Goal: Information Seeking & Learning: Check status

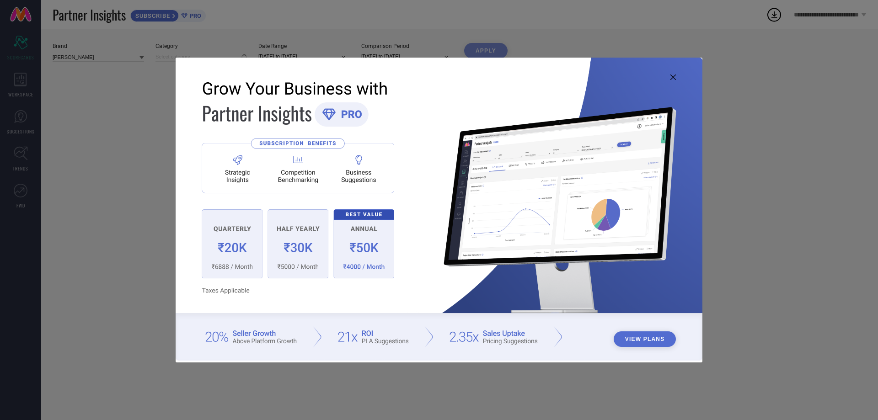
type input "All"
click at [675, 79] on icon at bounding box center [673, 77] width 5 height 5
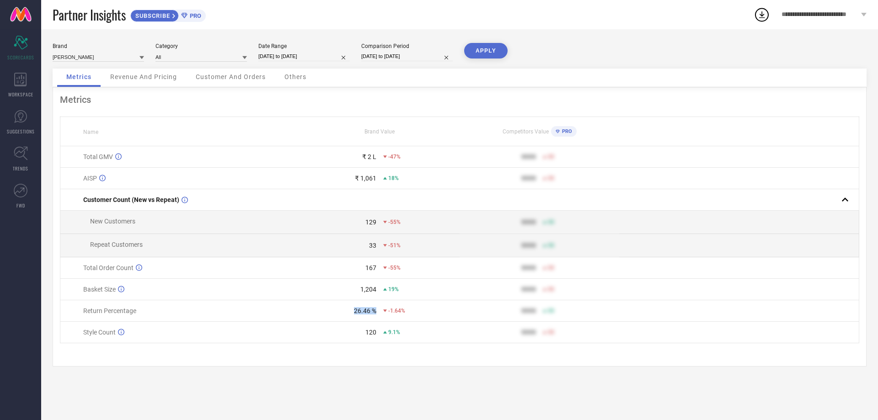
drag, startPoint x: 355, startPoint y: 315, endPoint x: 386, endPoint y: 324, distance: 32.3
click at [386, 322] on td "26.46 % -1.64%" at bounding box center [380, 311] width 160 height 21
click at [364, 336] on div "120" at bounding box center [339, 332] width 76 height 7
click at [17, 80] on icon at bounding box center [20, 80] width 13 height 14
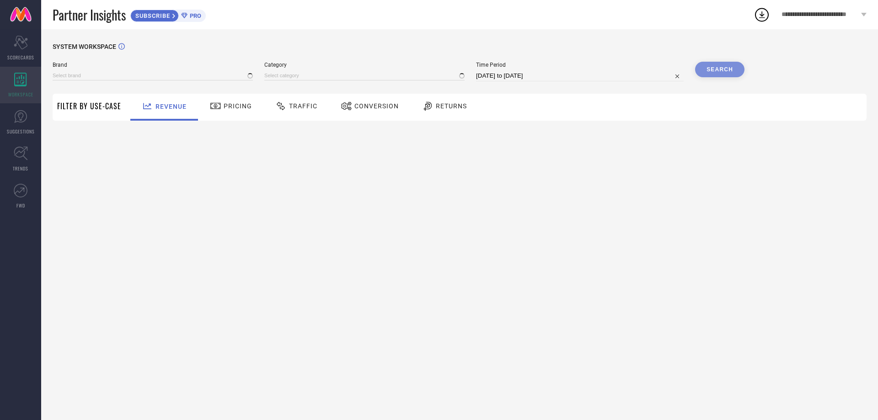
type input "[PERSON_NAME]"
type input "All"
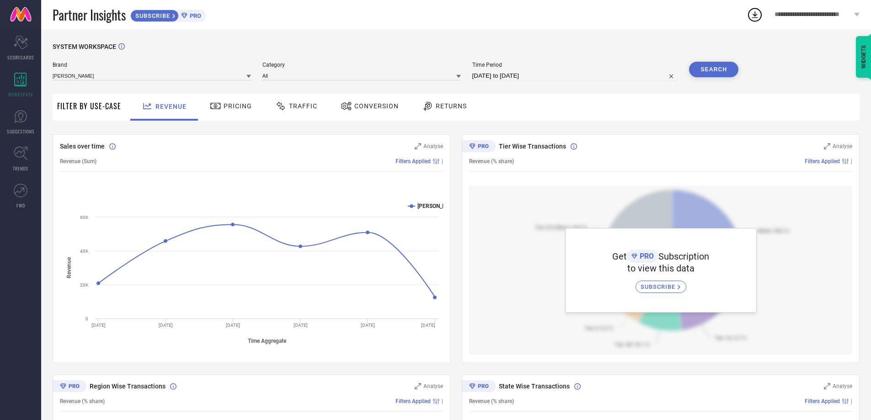
select select "7"
select select "2025"
select select "8"
select select "2025"
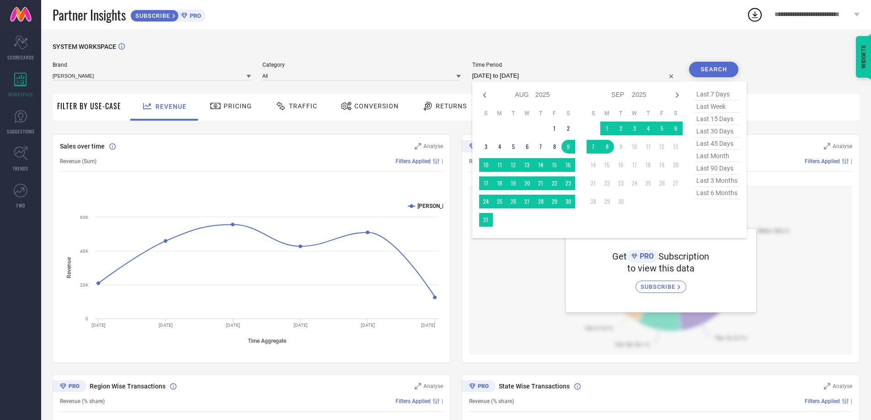
click at [523, 75] on input "[DATE] to [DATE]" at bounding box center [576, 75] width 206 height 11
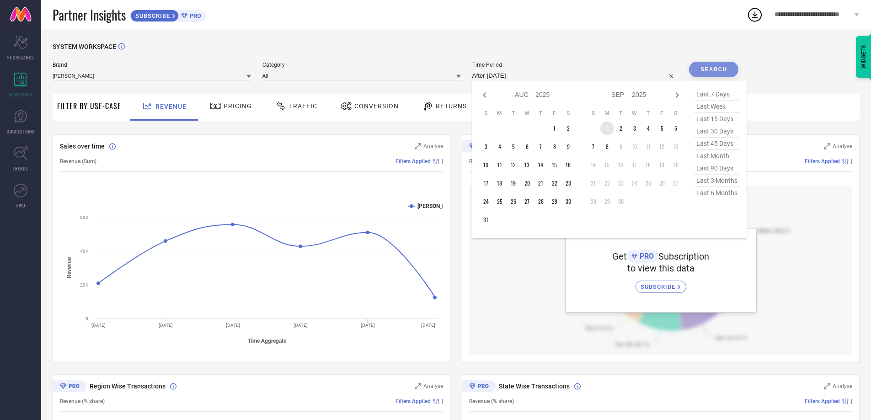
click at [611, 125] on td "1" at bounding box center [608, 129] width 14 height 14
type input "[DATE] to [DATE]"
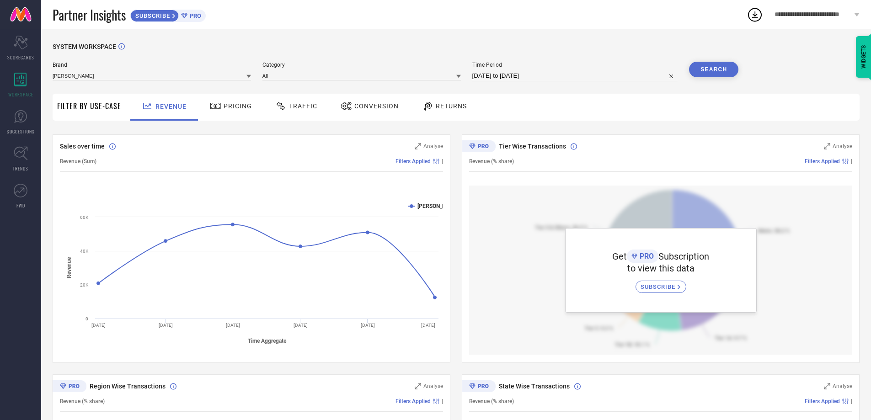
click at [710, 67] on button "Search" at bounding box center [713, 70] width 49 height 16
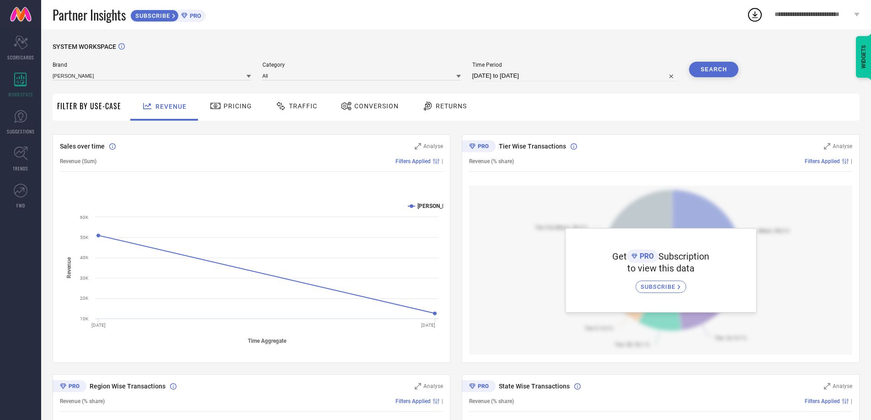
select select "8"
select select "2025"
select select "9"
select select "2025"
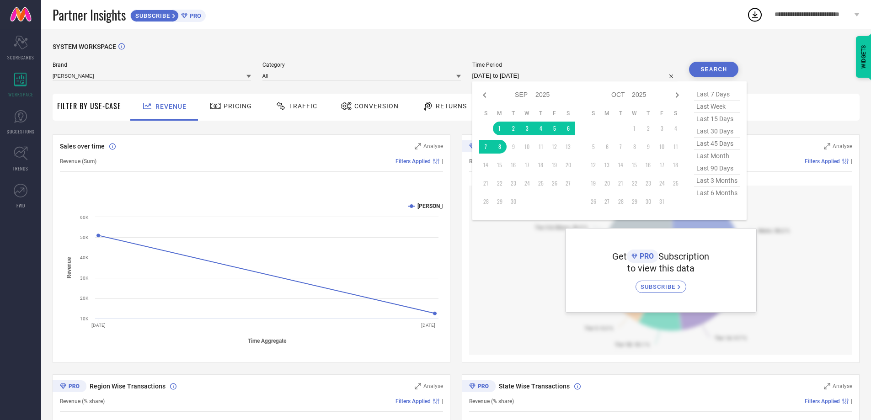
click at [554, 79] on input "[DATE] to [DATE]" at bounding box center [576, 75] width 206 height 11
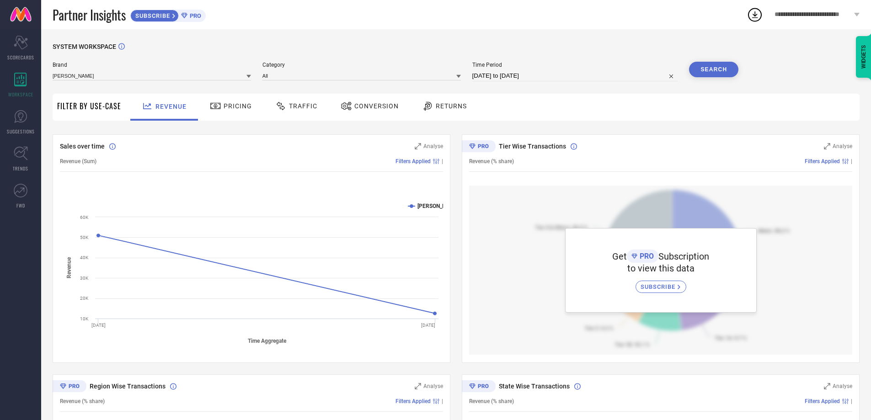
click at [436, 111] on div "Returns" at bounding box center [444, 106] width 49 height 16
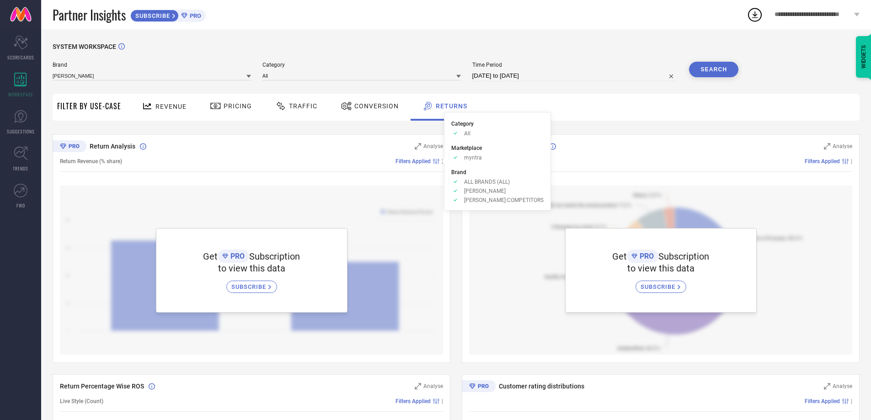
click at [646, 105] on div "Revenue Pricing Traffic Conversion Returns" at bounding box center [493, 107] width 734 height 27
click at [559, 71] on input "[DATE] to [DATE]" at bounding box center [576, 75] width 206 height 11
select select "8"
select select "2025"
select select "9"
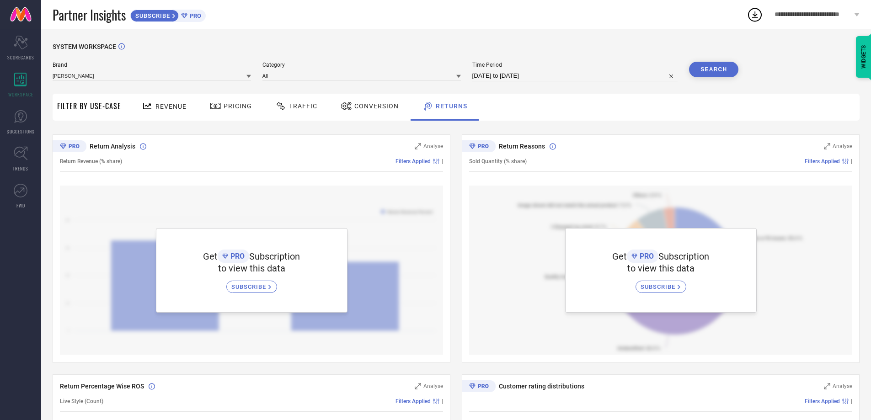
select select "2025"
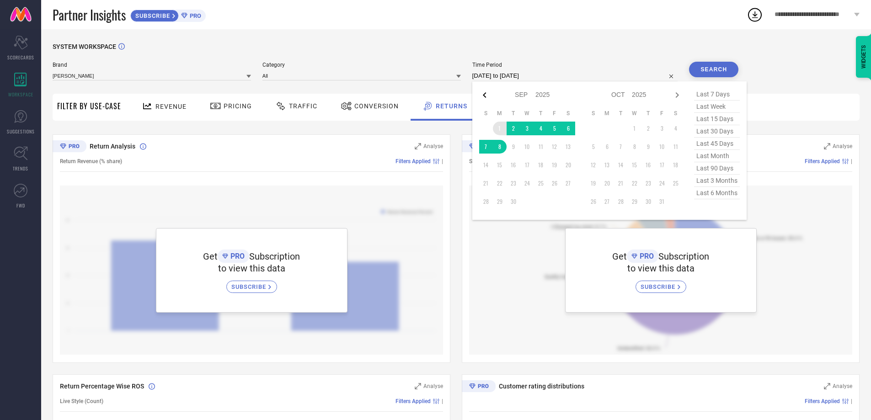
click at [484, 96] on icon at bounding box center [484, 95] width 11 height 11
select select "7"
select select "2025"
select select "8"
select select "2025"
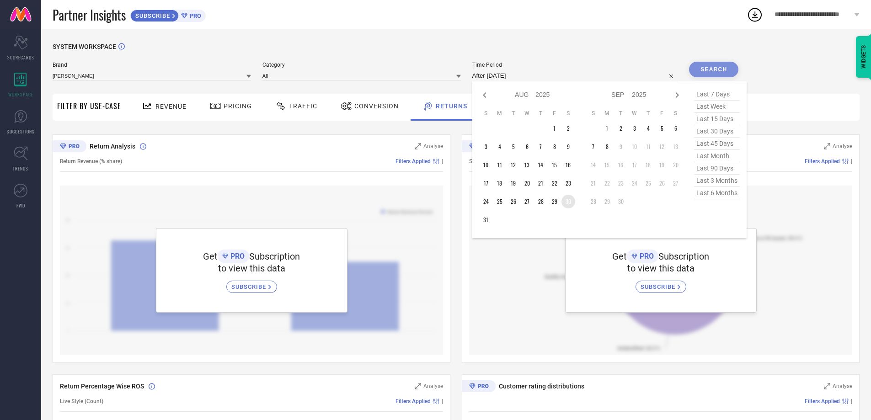
click at [565, 202] on td "30" at bounding box center [569, 202] width 14 height 14
type input "[DATE] to [DATE]"
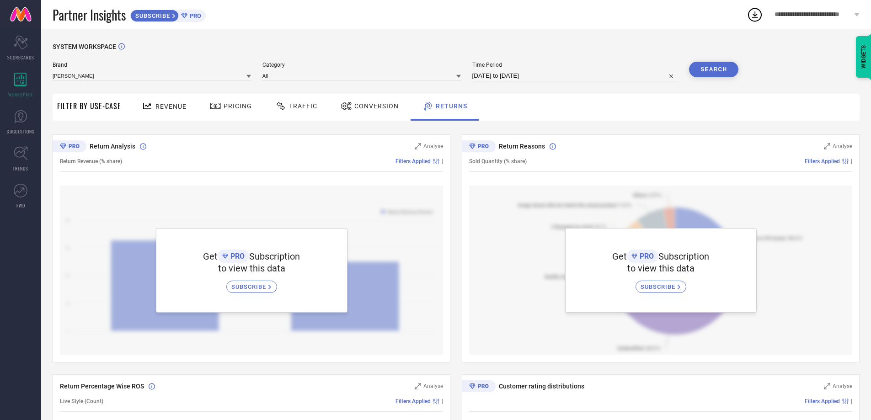
click at [707, 67] on button "Search" at bounding box center [713, 70] width 49 height 16
click at [27, 127] on link "SUGGESTIONS" at bounding box center [20, 122] width 41 height 37
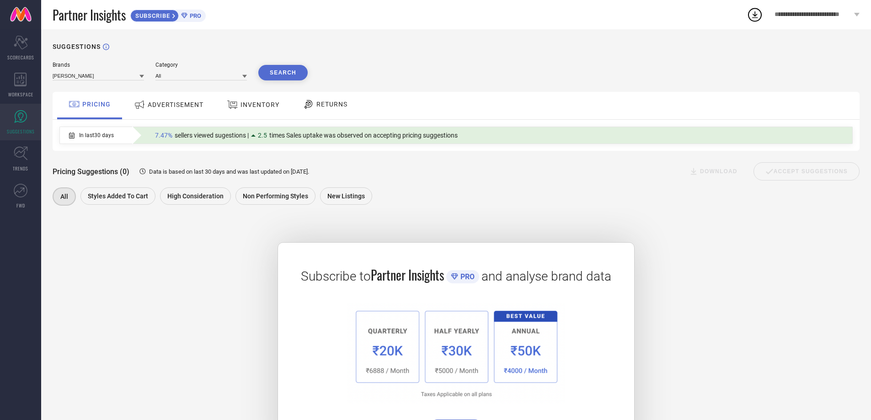
click at [184, 108] on span "ADVERTISEMENT" at bounding box center [176, 104] width 56 height 7
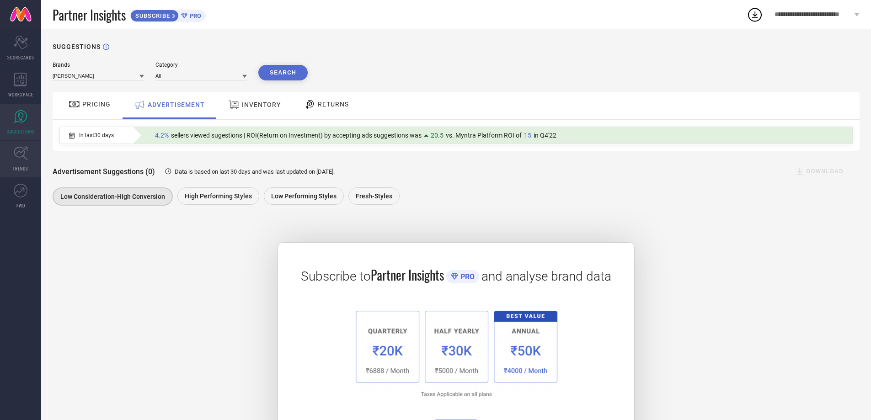
click at [17, 159] on icon at bounding box center [21, 153] width 14 height 14
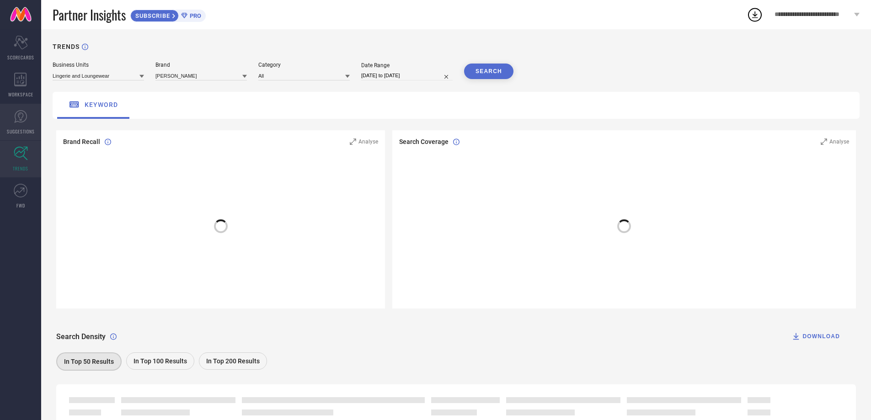
click at [17, 122] on icon at bounding box center [21, 117] width 14 height 14
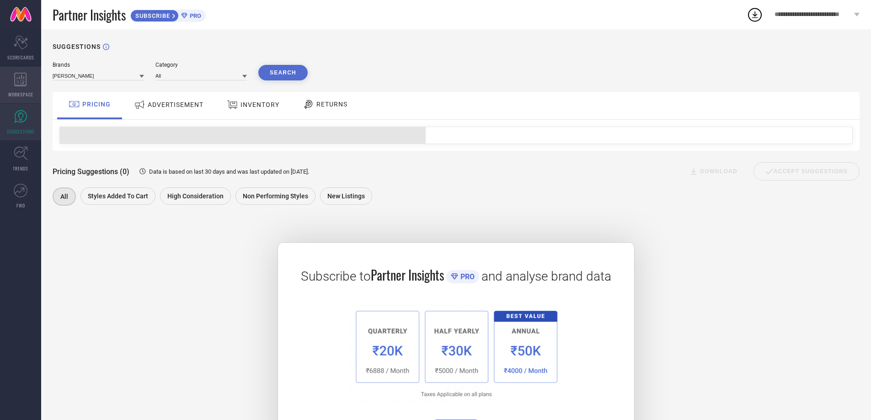
click at [18, 87] on div "WORKSPACE" at bounding box center [20, 85] width 41 height 37
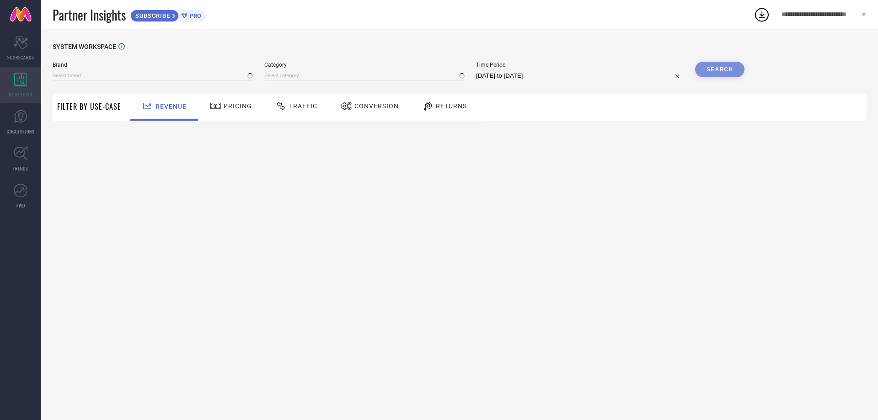
type input "[PERSON_NAME]"
type input "All"
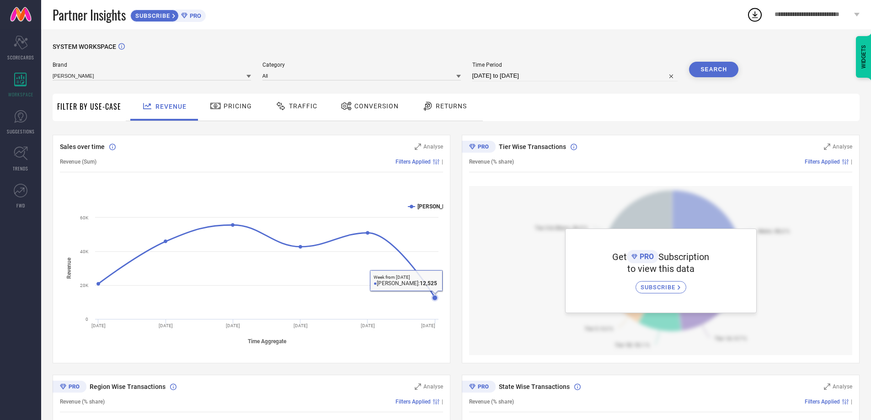
click at [417, 165] on span "Filters Applied" at bounding box center [413, 162] width 35 height 6
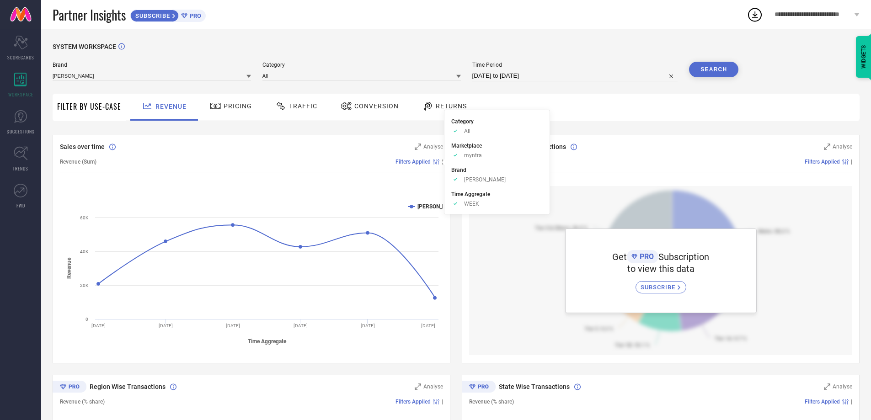
click at [435, 165] on div "Filters Applied" at bounding box center [419, 162] width 46 height 6
click at [435, 165] on icon at bounding box center [436, 161] width 6 height 5
click at [503, 109] on div "Revenue Pricing Traffic Conversion Returns" at bounding box center [493, 107] width 734 height 27
